Goal: Task Accomplishment & Management: Manage account settings

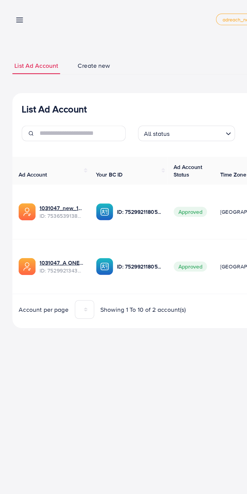
scroll to position [0, 9]
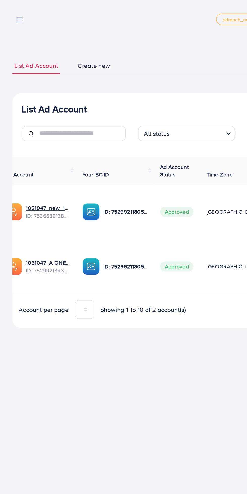
click at [13, 12] on line at bounding box center [13, 12] width 4 height 0
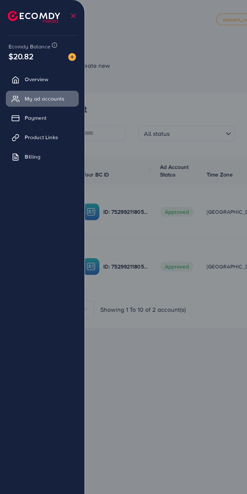
click at [38, 64] on span "My ad accounts" at bounding box center [29, 64] width 26 height 5
click at [40, 66] on span "My ad accounts" at bounding box center [29, 64] width 26 height 5
click at [107, 145] on div at bounding box center [123, 296] width 247 height 593
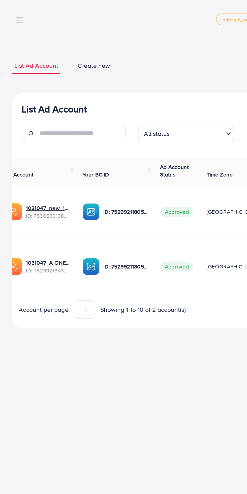
click at [112, 67] on div "List Ad Account Create new" at bounding box center [123, 71] width 219 height 9
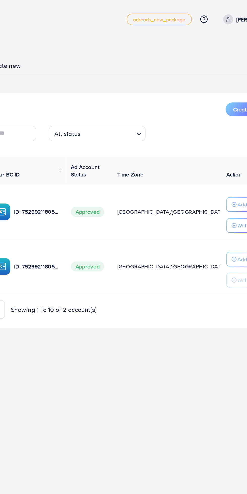
scroll to position [0, 0]
